Goal: Information Seeking & Learning: Find specific fact

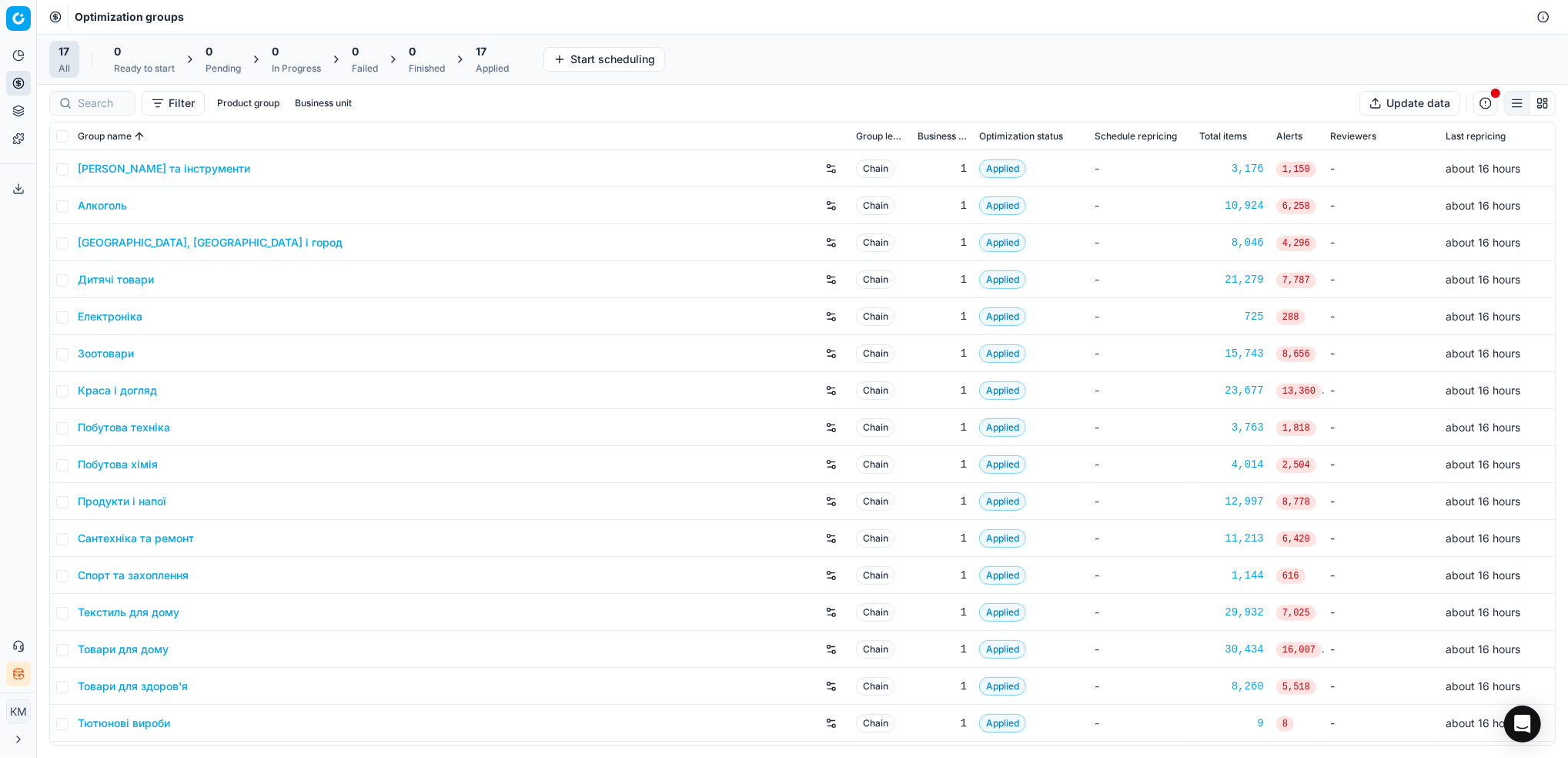
click at [129, 392] on link "Краса і догляд" at bounding box center [117, 390] width 79 height 16
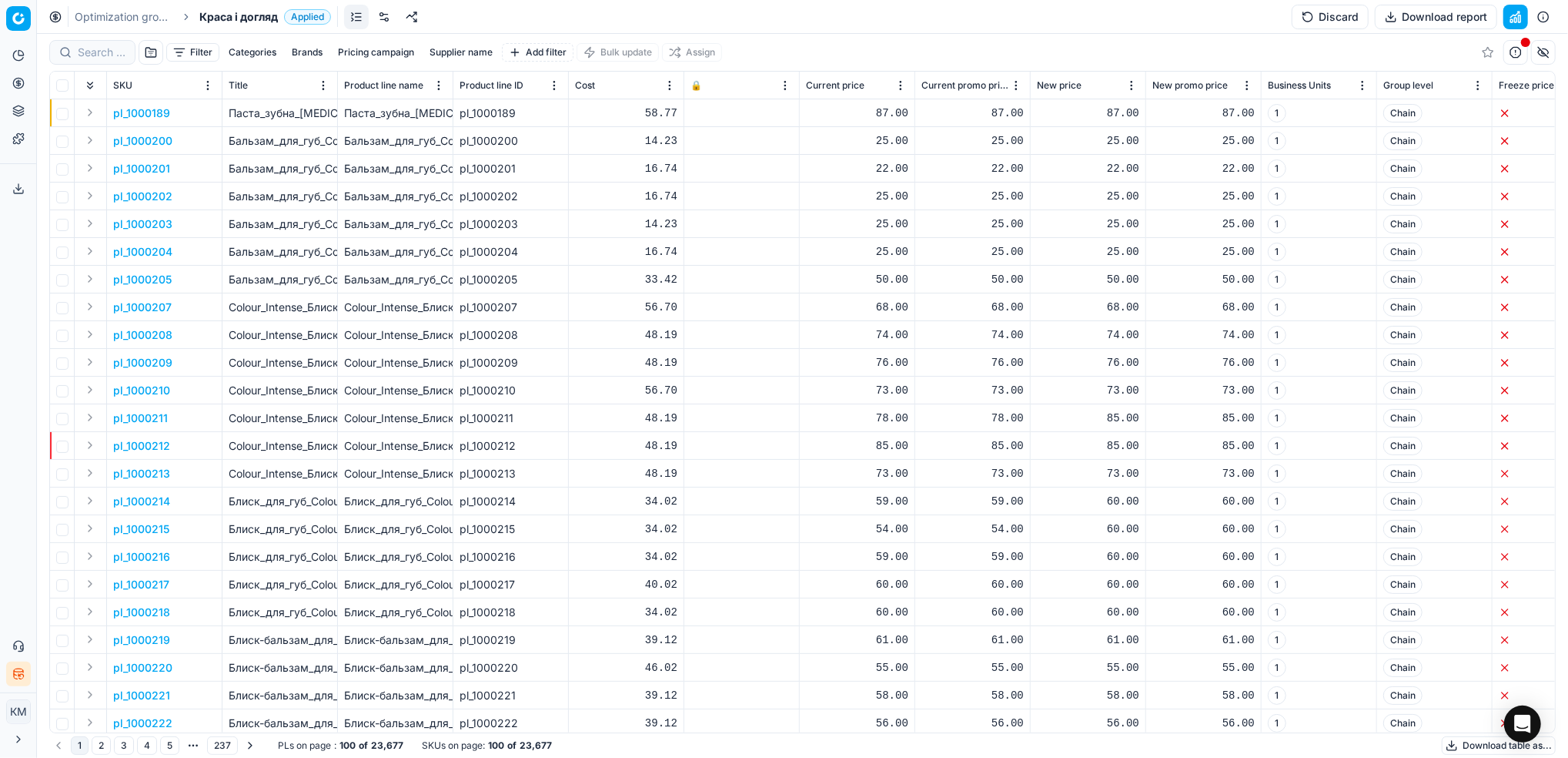
click at [441, 53] on button "Supplier name" at bounding box center [460, 52] width 75 height 18
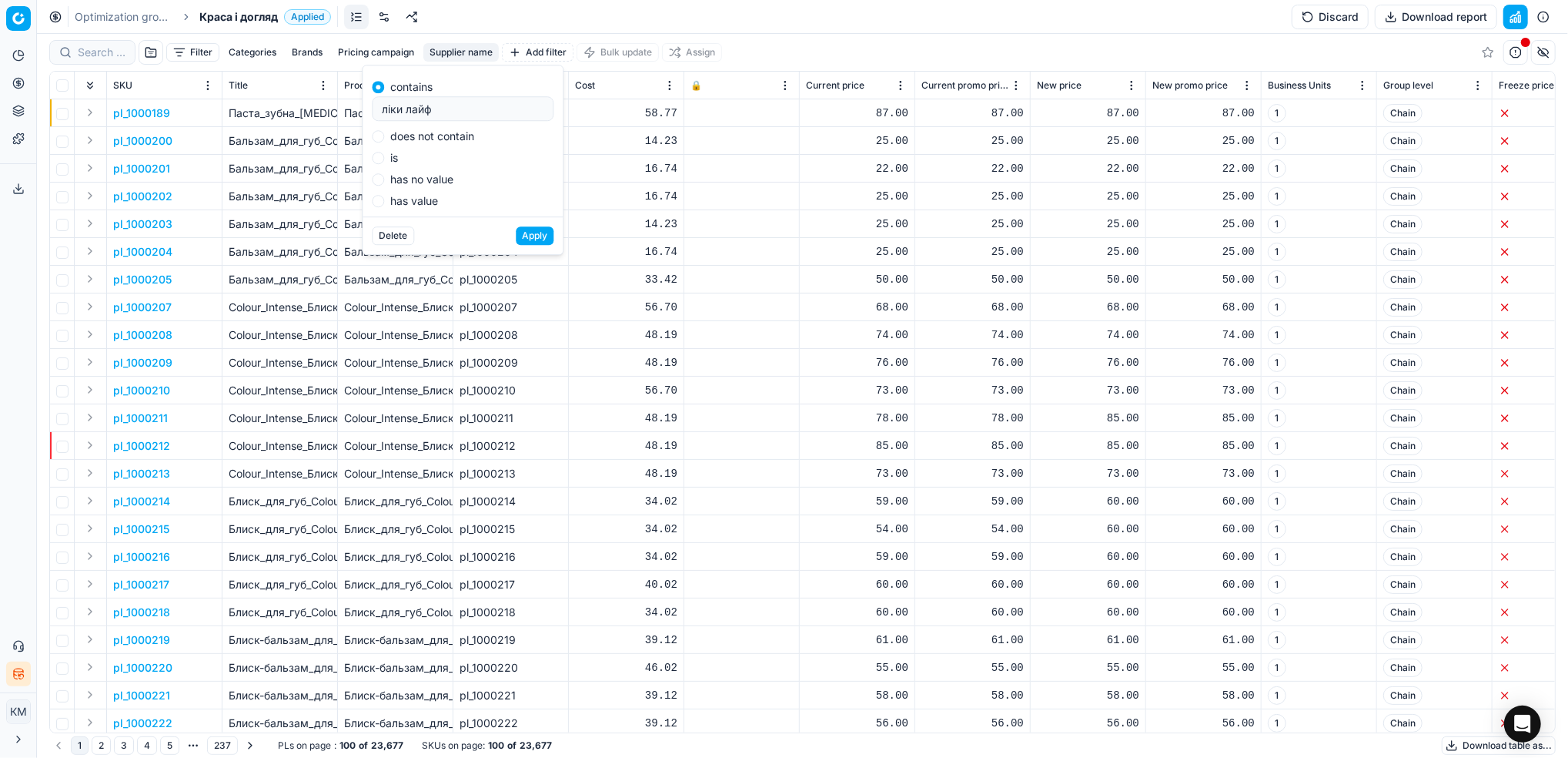
type input "ліки лайф"
click at [516, 226] on button "Apply" at bounding box center [535, 235] width 38 height 18
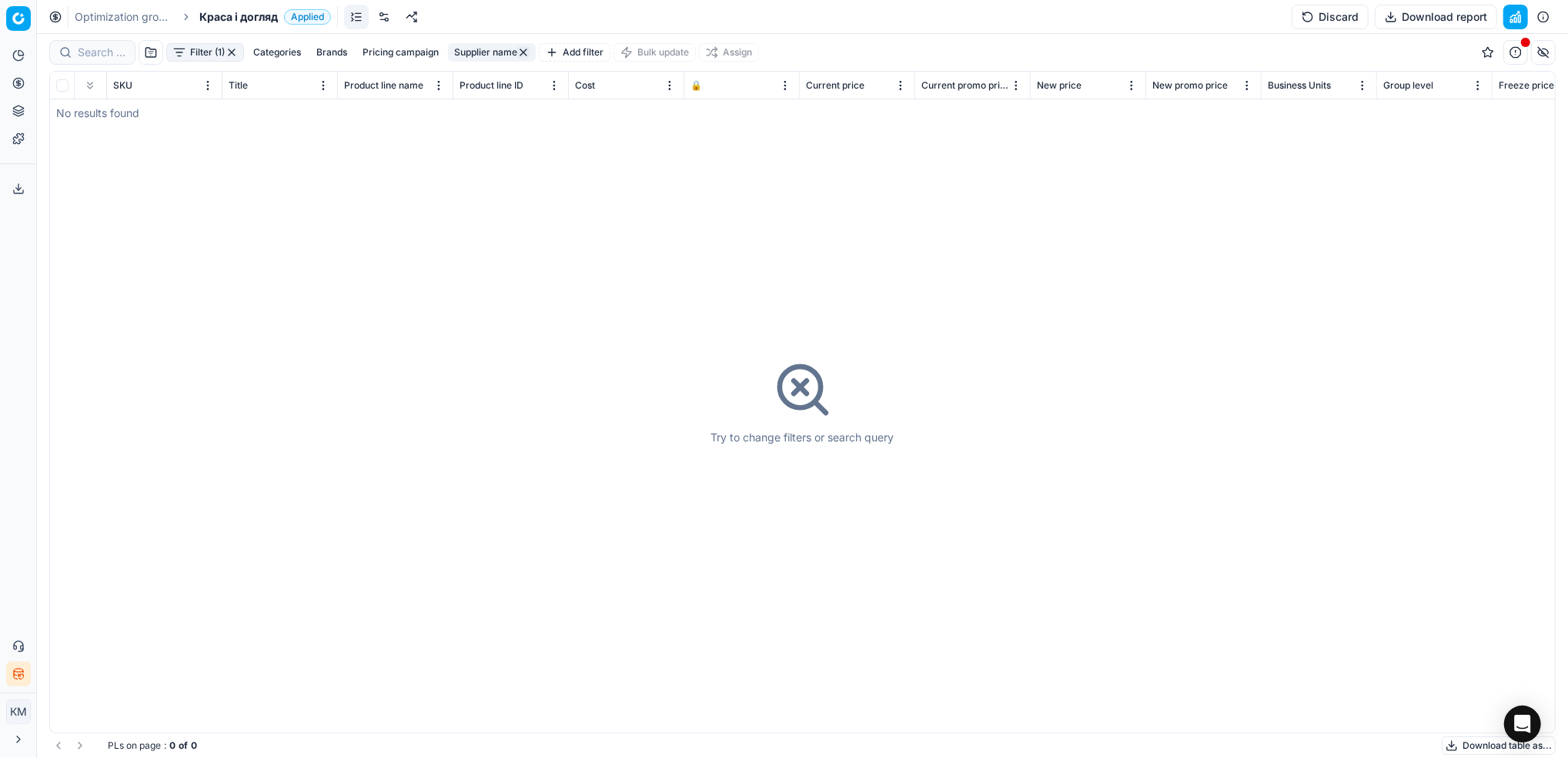
click at [465, 56] on button "Supplier name" at bounding box center [491, 52] width 87 height 18
type input "лікилайф"
click at [547, 226] on button "Apply" at bounding box center [566, 235] width 38 height 18
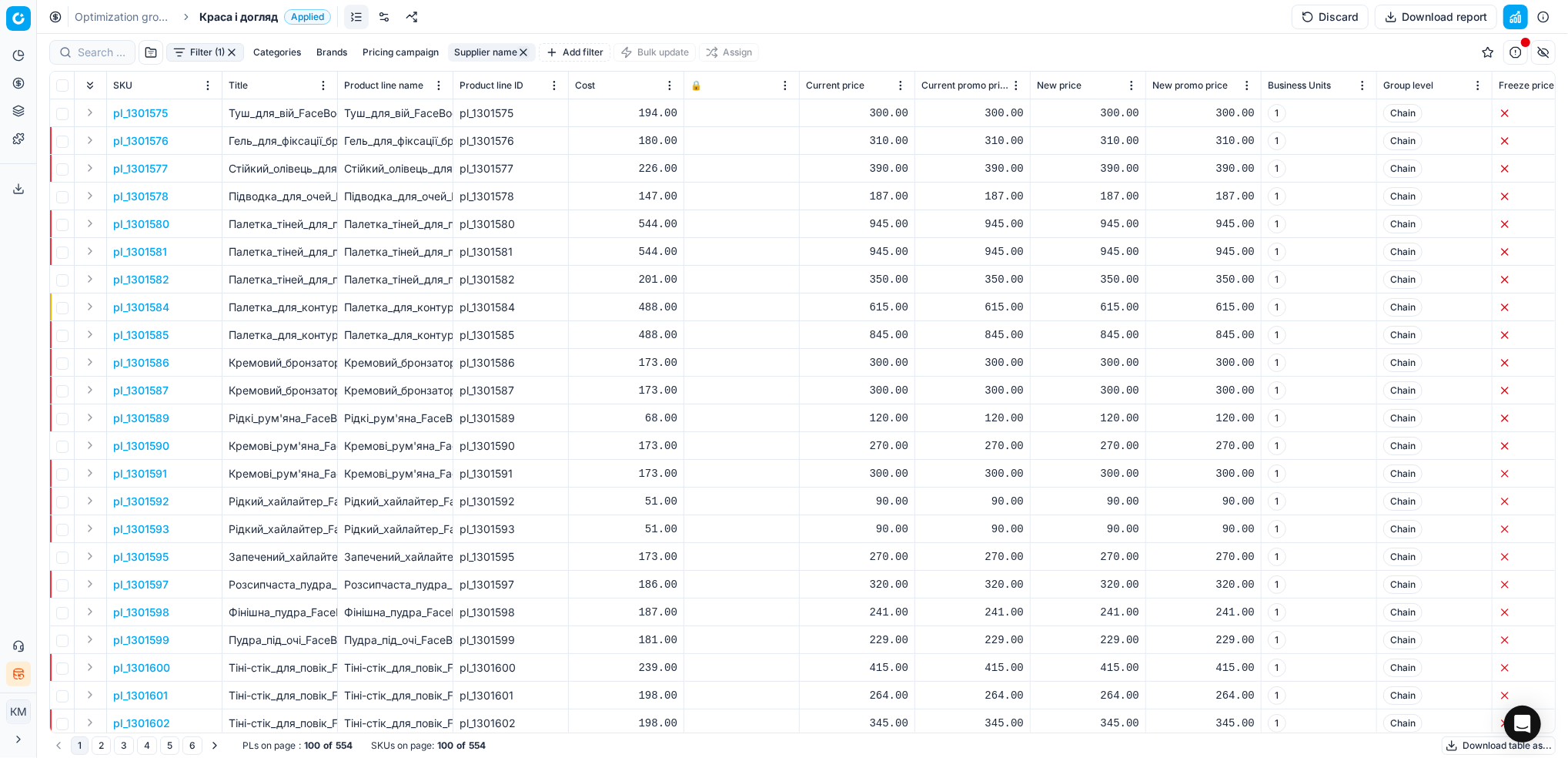
click at [1463, 746] on button "Download table as..." at bounding box center [1499, 746] width 114 height 18
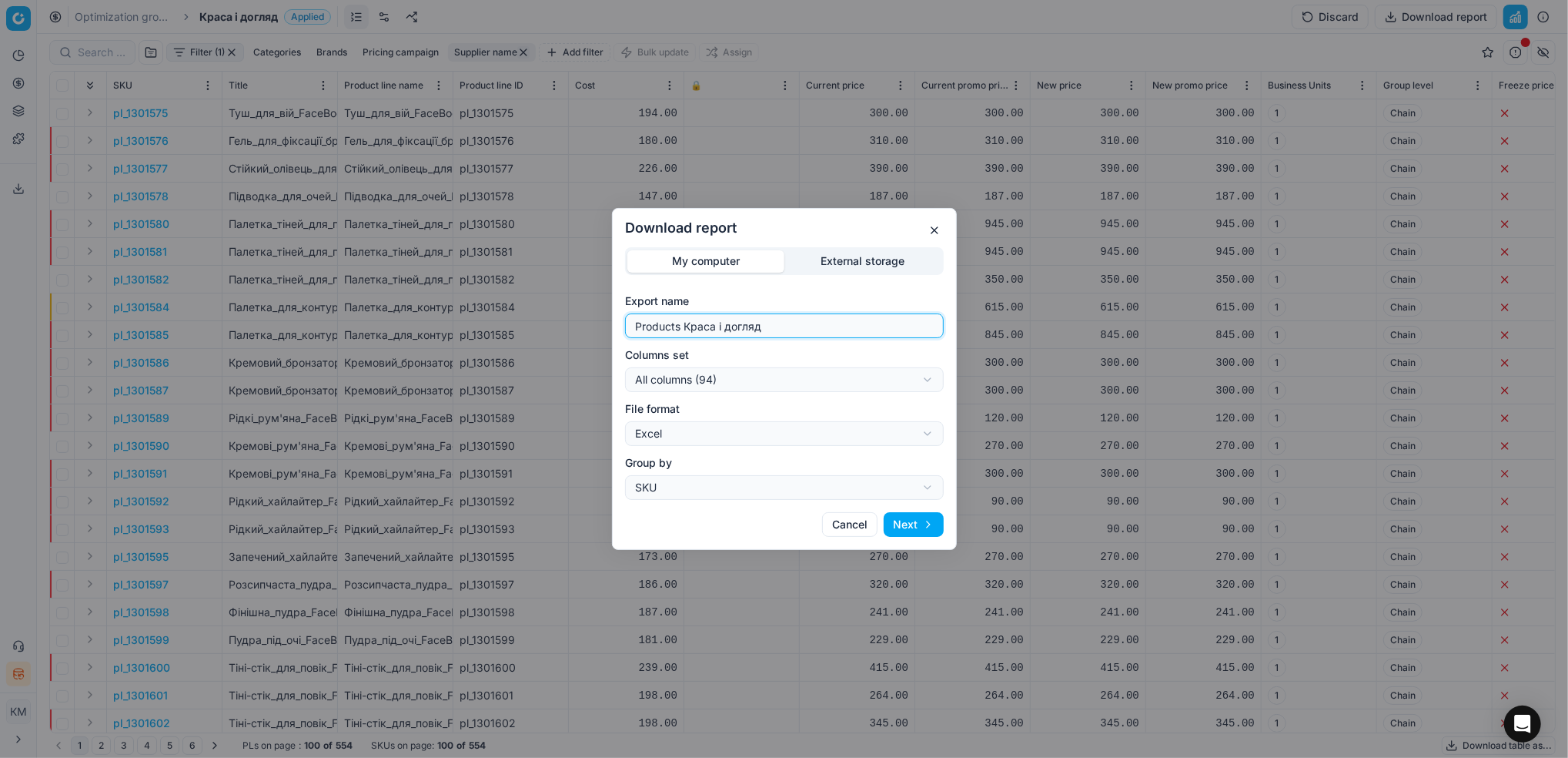
drag, startPoint x: 661, startPoint y: 331, endPoint x: 532, endPoint y: 319, distance: 129.6
click at [526, 325] on div "Download report My computer External storage Export name Products Краса і догля…" at bounding box center [784, 379] width 1568 height 758
type input "ліки лайф"
click at [921, 519] on button "Next" at bounding box center [913, 525] width 60 height 25
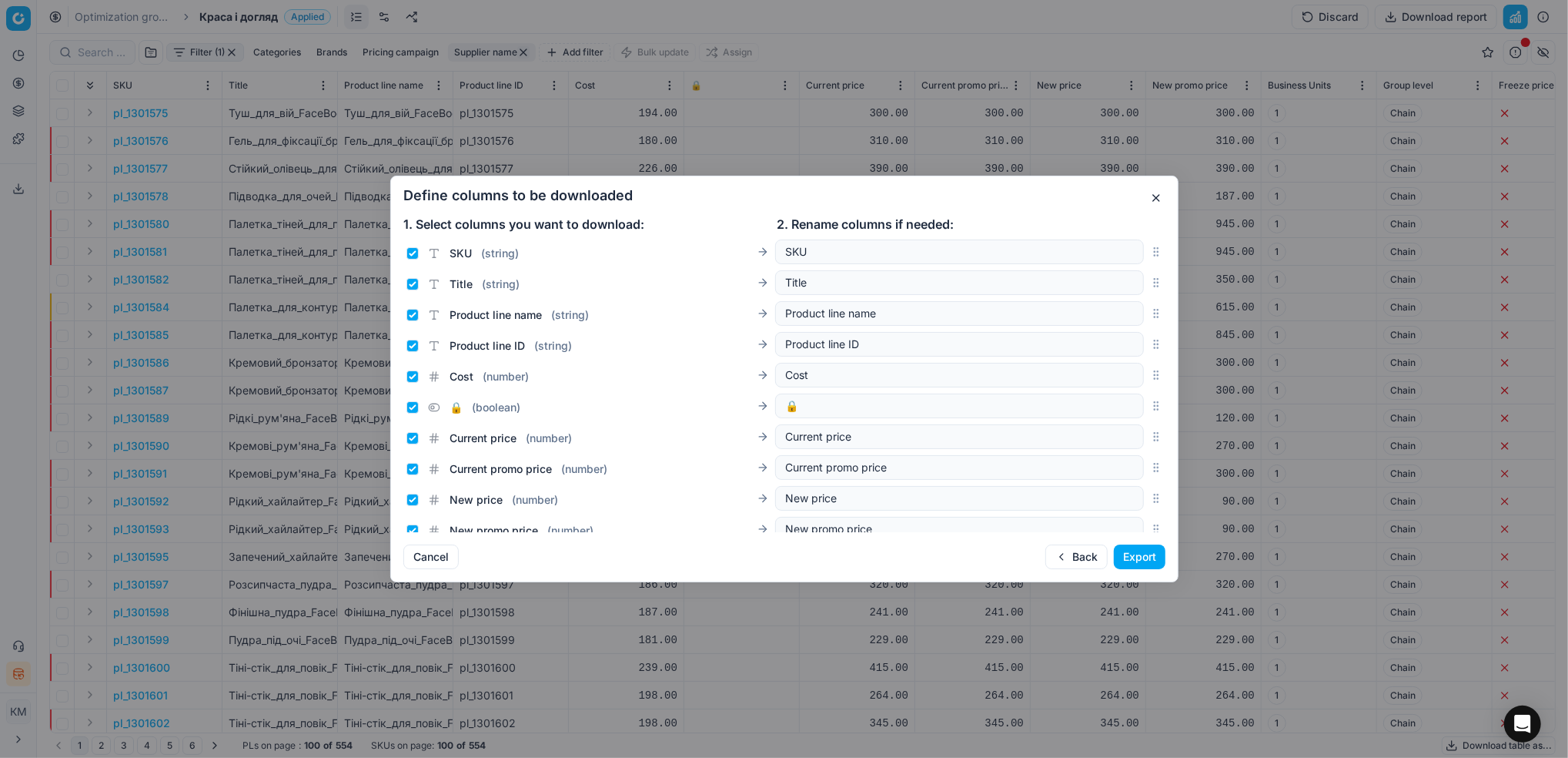
click at [1142, 556] on button "Export" at bounding box center [1139, 557] width 52 height 25
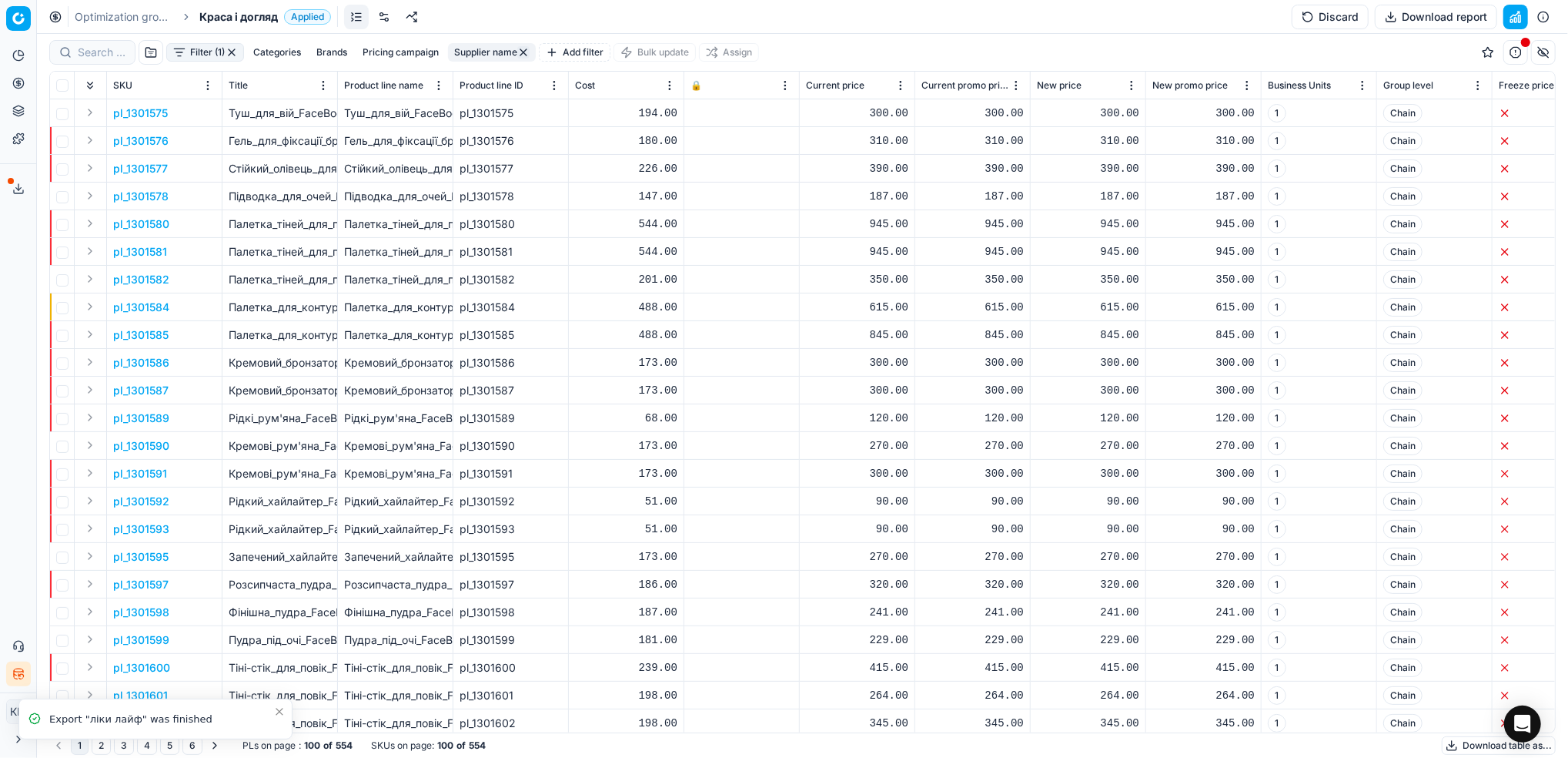
click at [12, 180] on span at bounding box center [10, 181] width 6 height 6
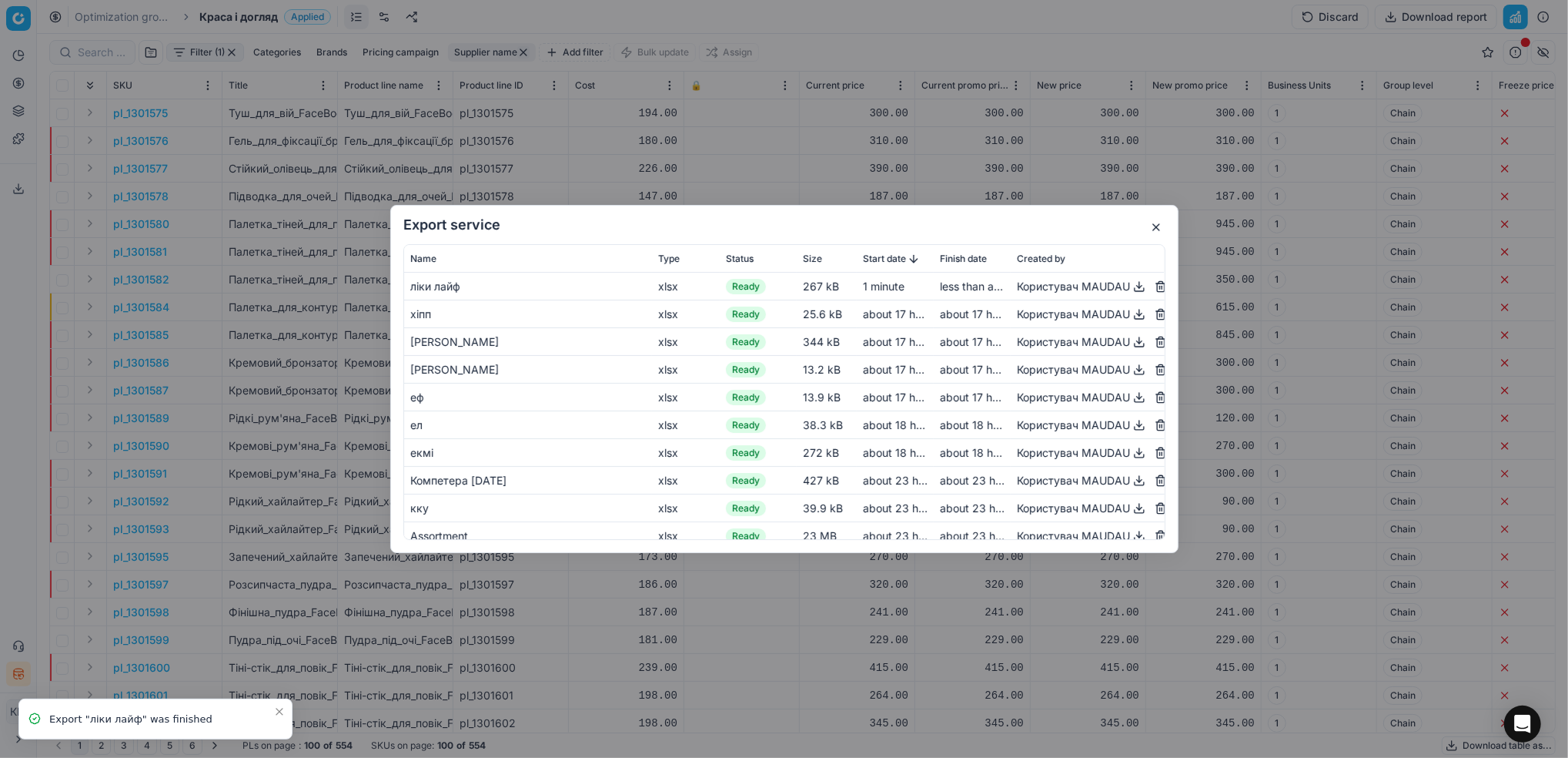
click at [1130, 291] on button "button" at bounding box center [1139, 286] width 18 height 18
click at [1155, 224] on button "button" at bounding box center [1156, 227] width 18 height 18
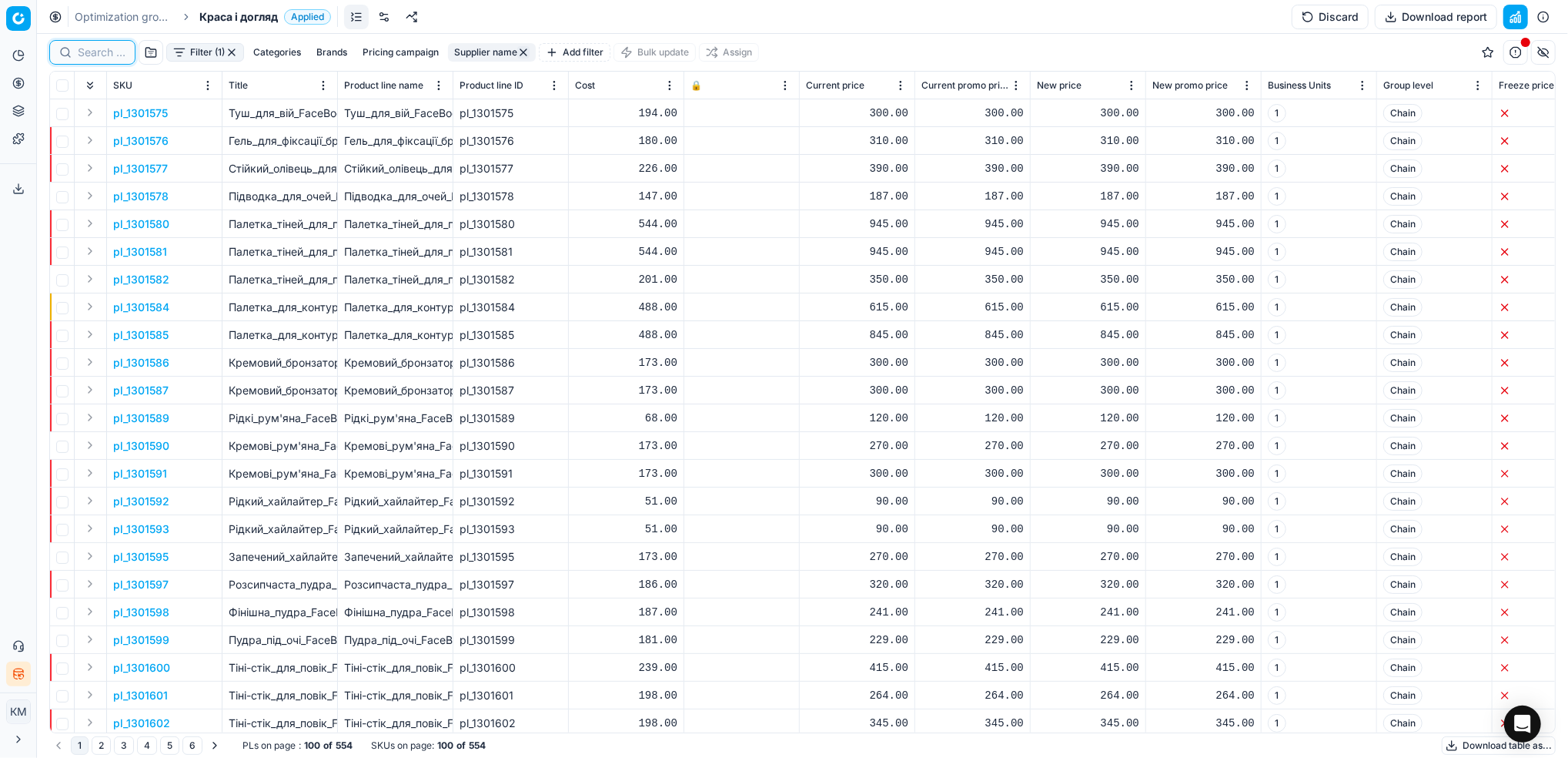
click at [115, 59] on input at bounding box center [101, 52] width 48 height 16
paste input "999361"
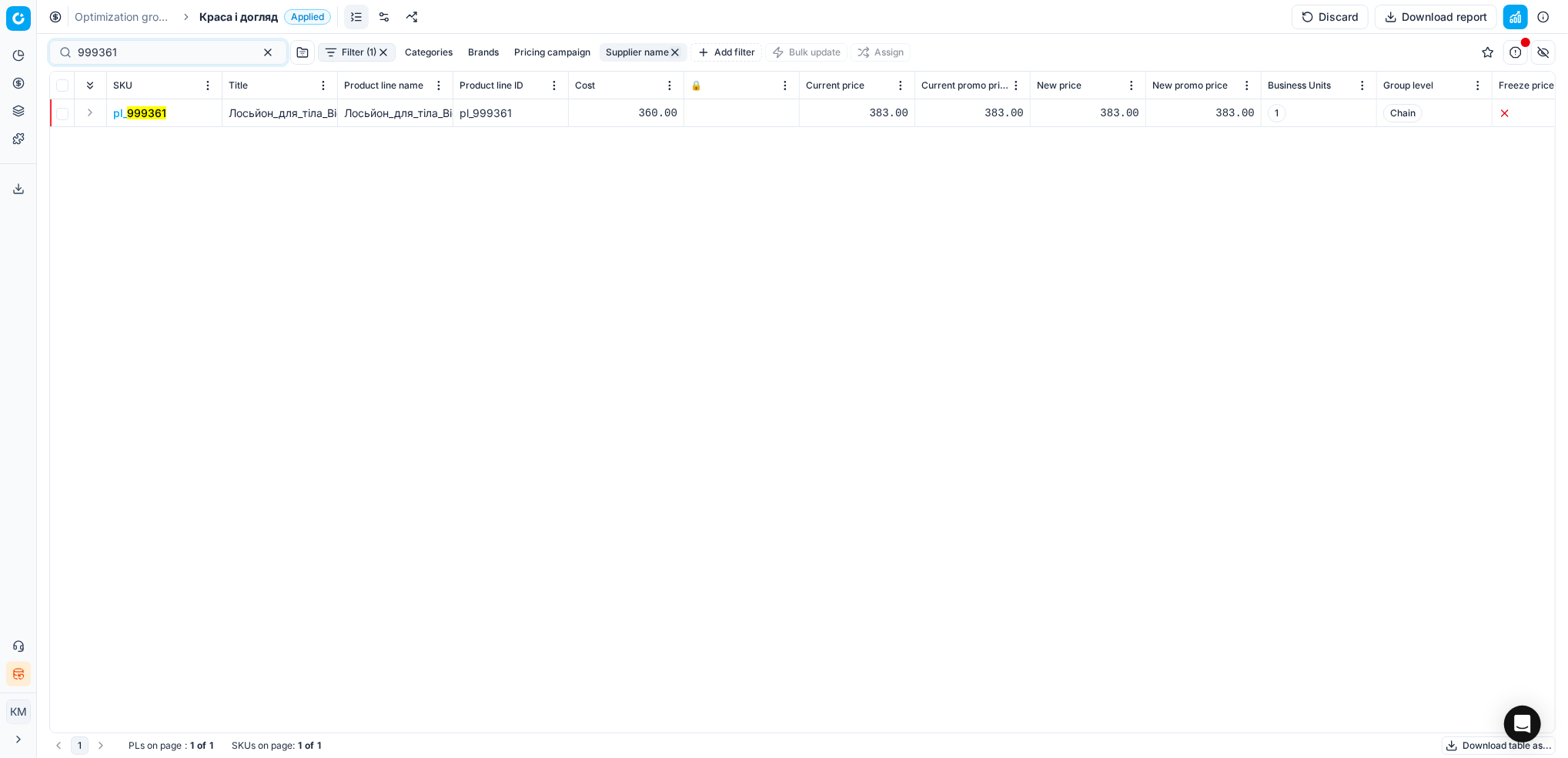
click at [148, 108] on mark "999361" at bounding box center [147, 113] width 40 height 13
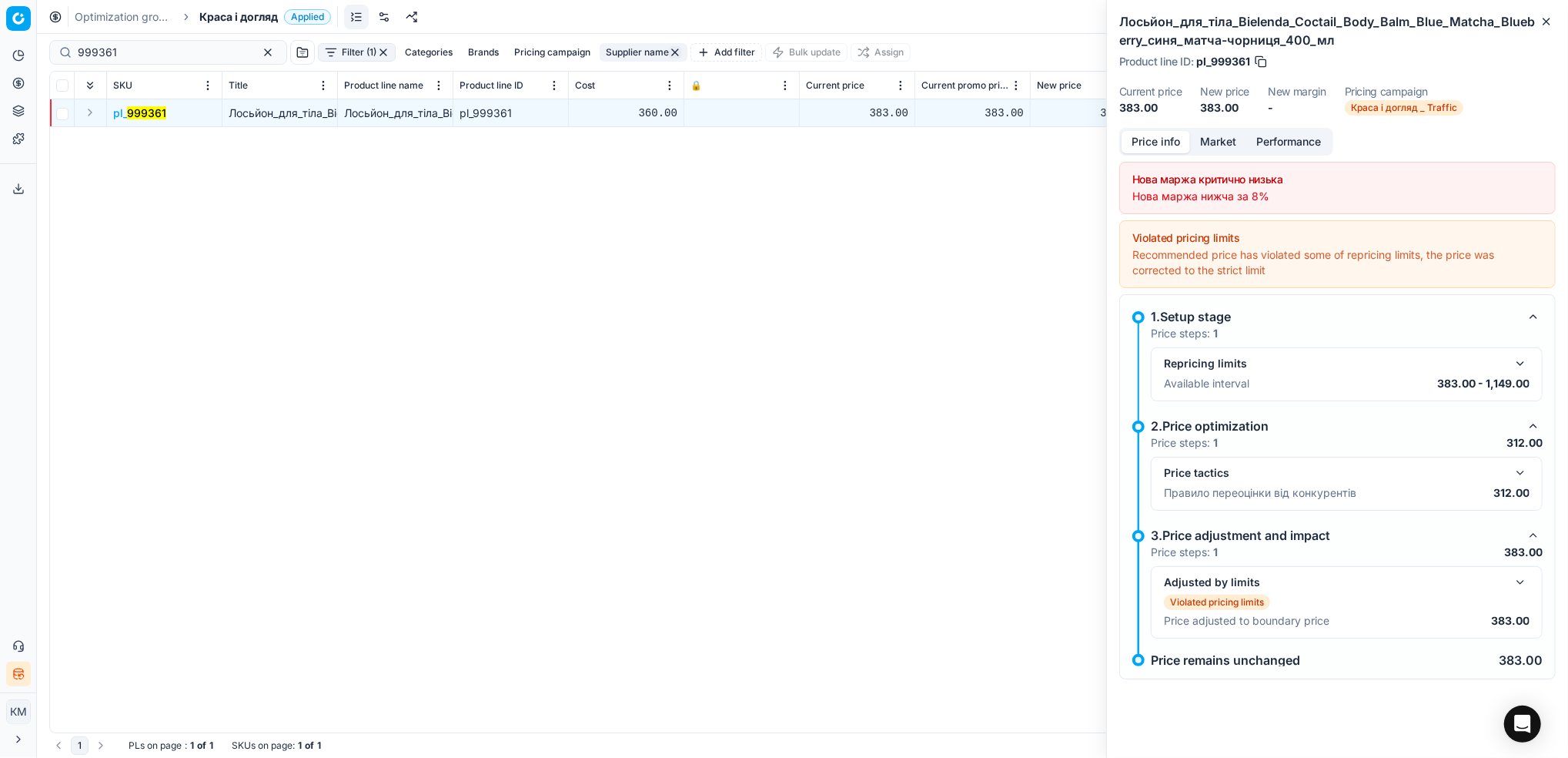
click at [1223, 144] on button "Market" at bounding box center [1218, 142] width 56 height 22
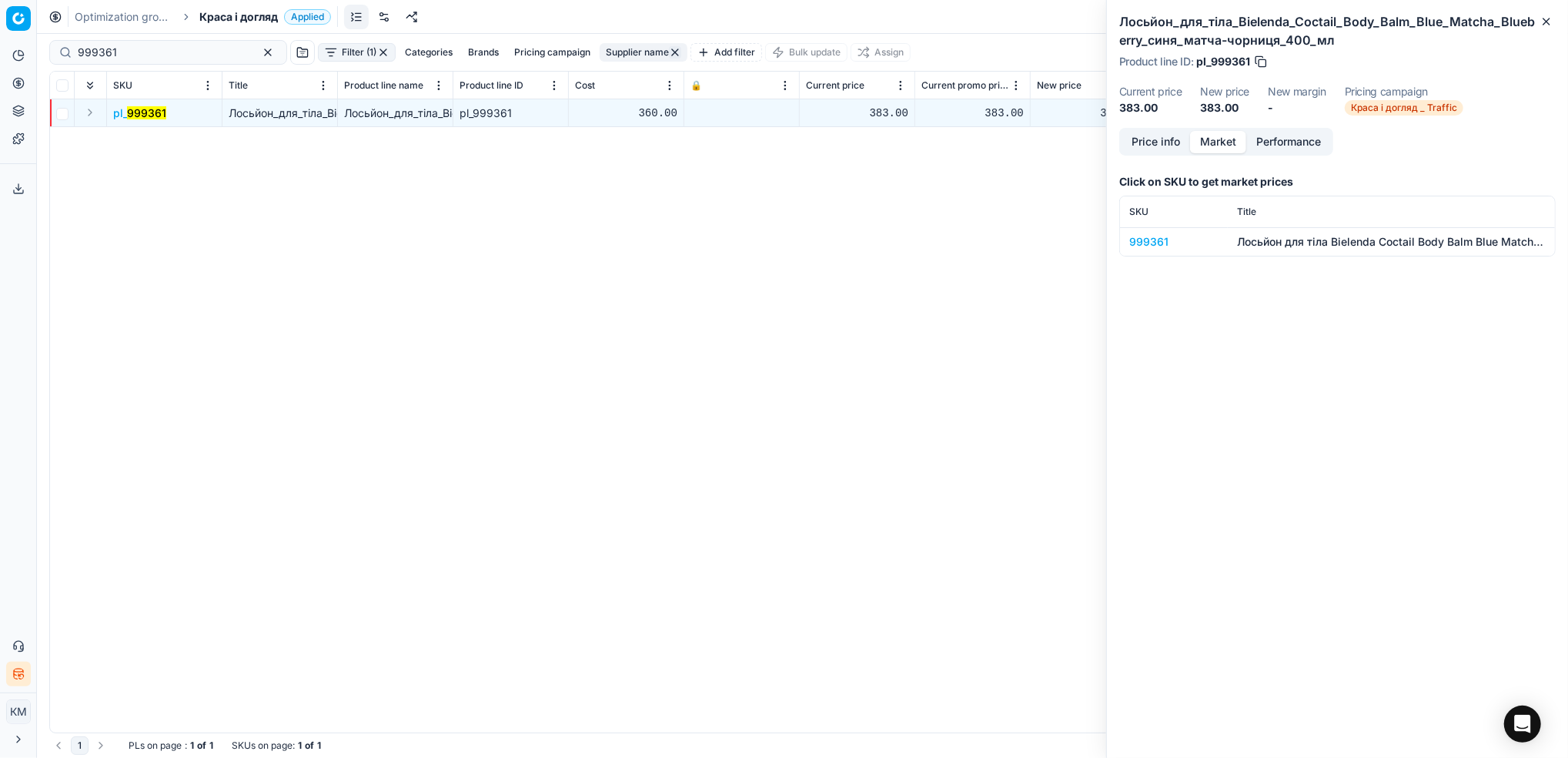
click at [1163, 248] on div "999361" at bounding box center [1174, 242] width 89 height 16
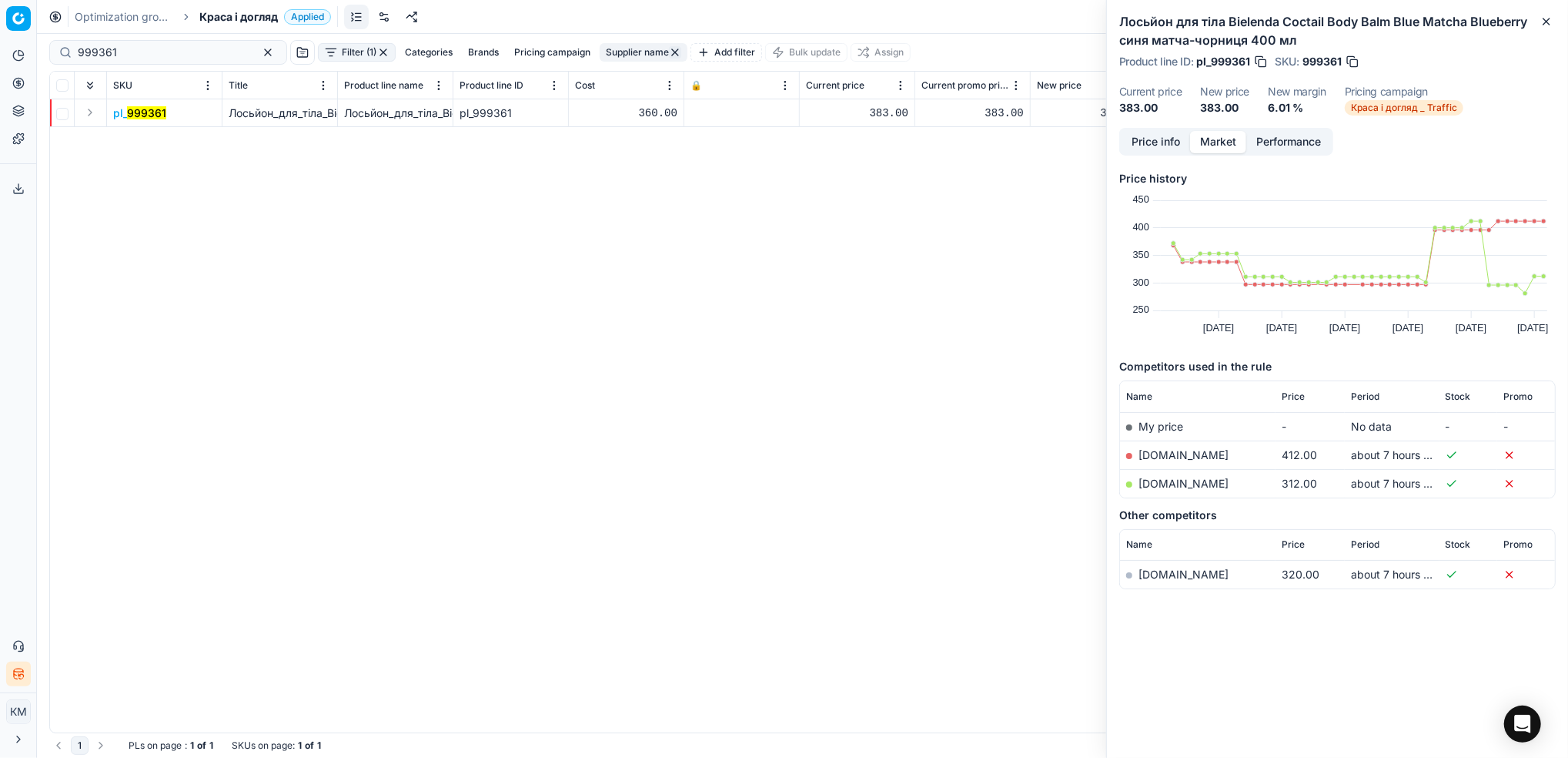
click at [1176, 477] on link "[DOMAIN_NAME]" at bounding box center [1183, 483] width 90 height 13
drag, startPoint x: -5, startPoint y: 45, endPoint x: 461, endPoint y: 71, distance: 466.7
click at [0, 40] on html "Pricing platform Analytics Pricing Product portfolio Templates Export service 8…" at bounding box center [784, 379] width 1568 height 758
paste input "70"
type input "999370"
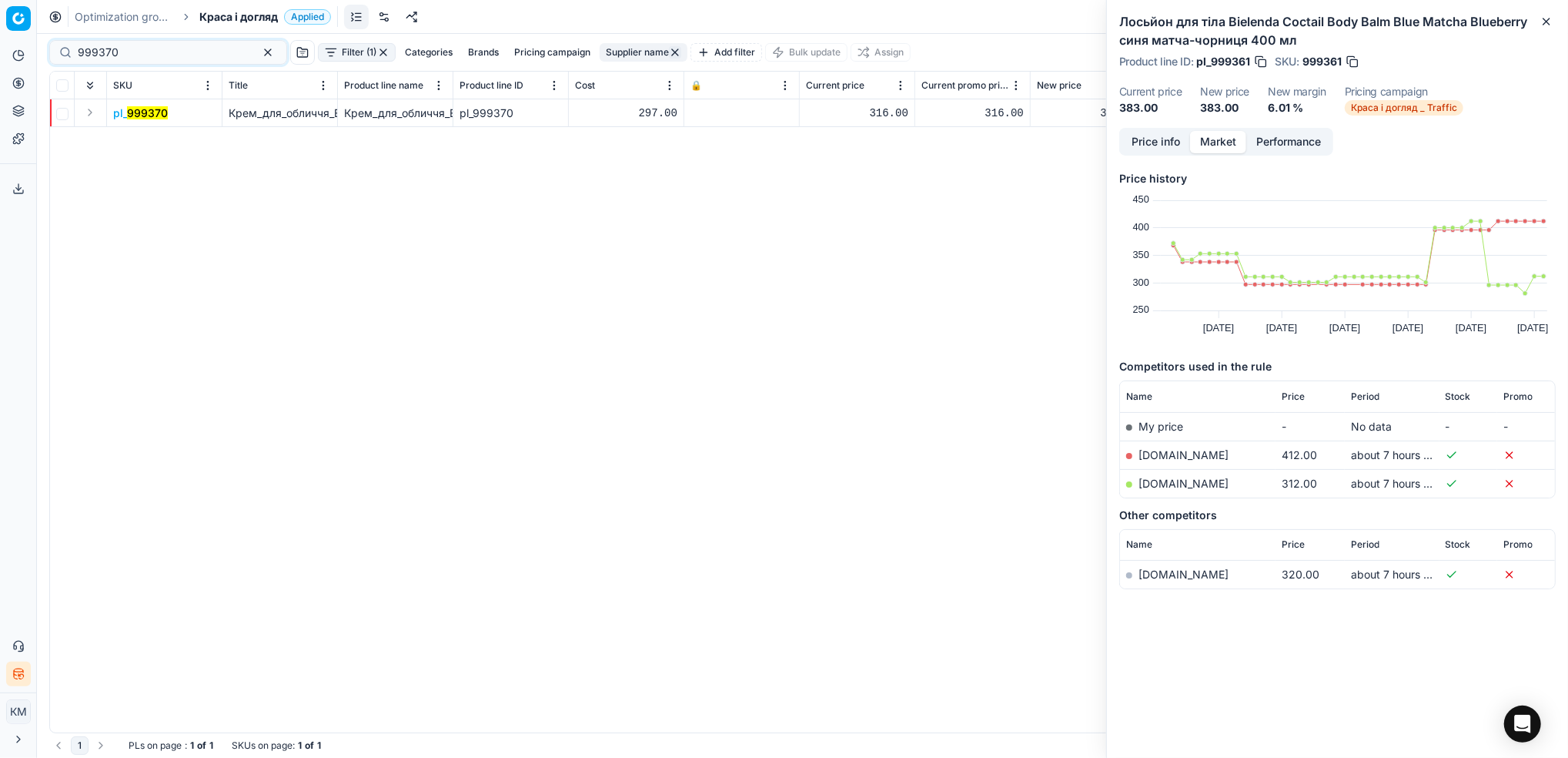
click at [150, 112] on mark "999370" at bounding box center [147, 113] width 40 height 13
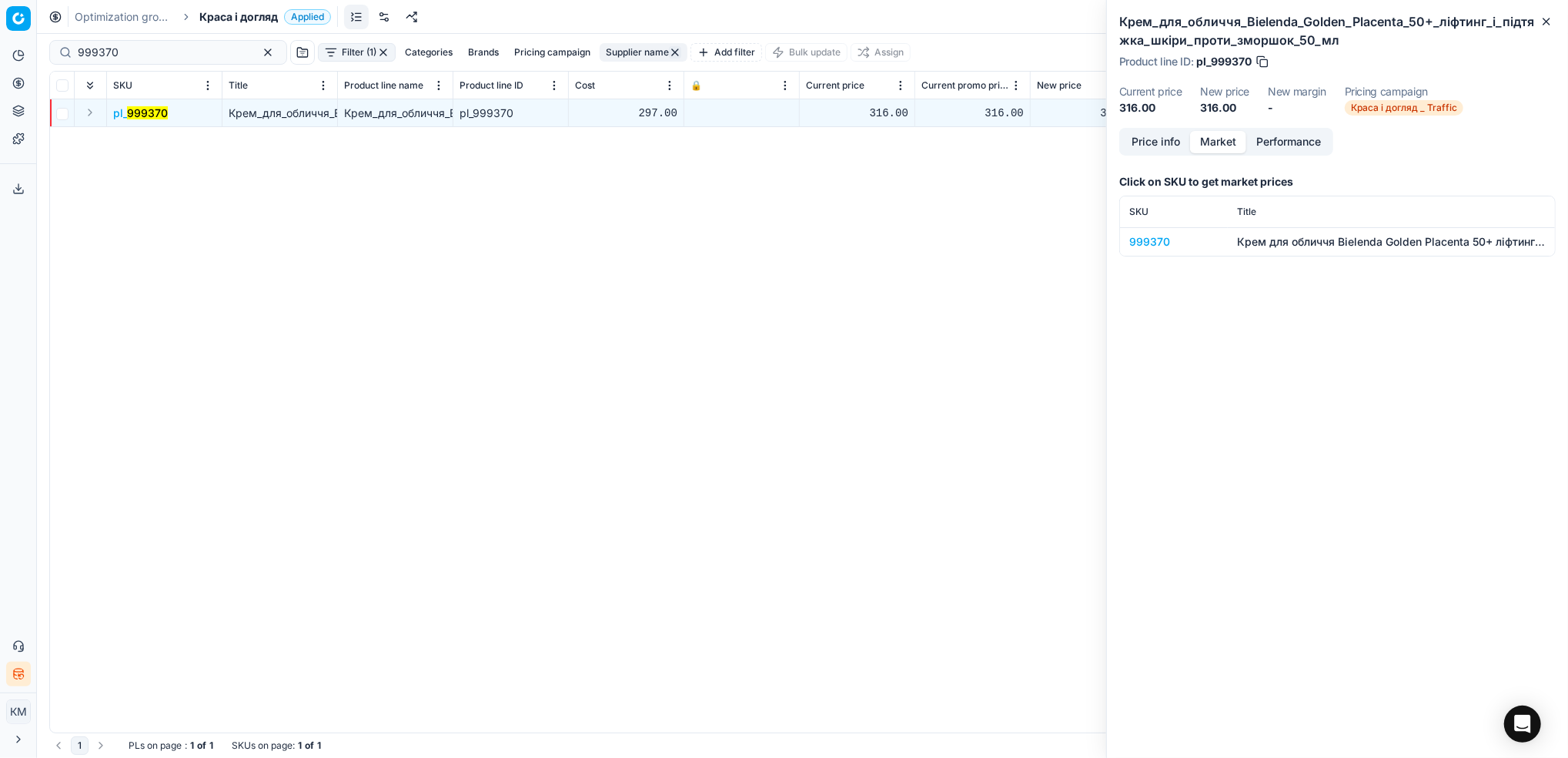
click at [1164, 238] on div "999370" at bounding box center [1174, 242] width 89 height 16
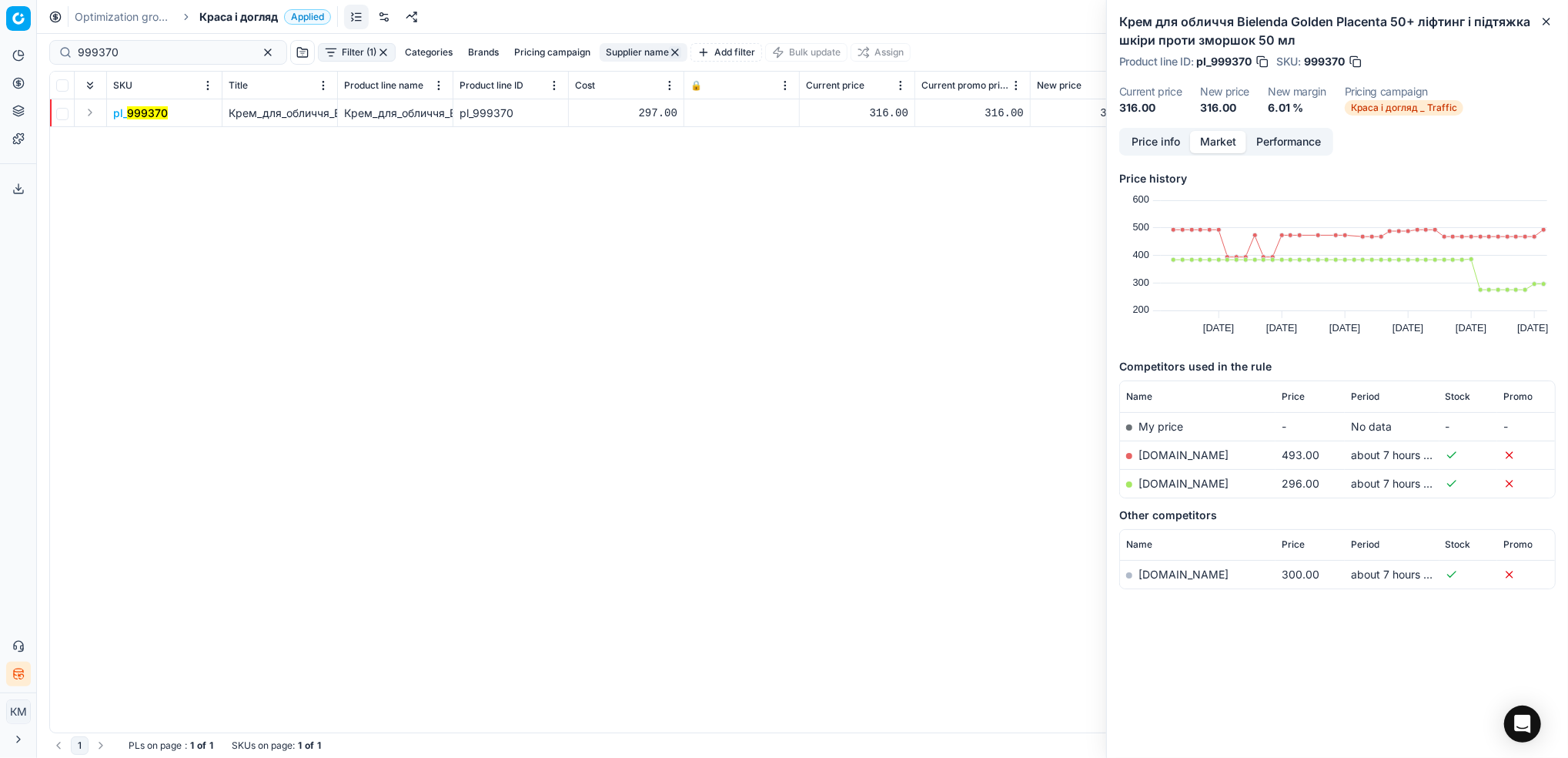
click at [1210, 483] on link "[DOMAIN_NAME]" at bounding box center [1183, 483] width 90 height 13
